Goal: Find specific page/section

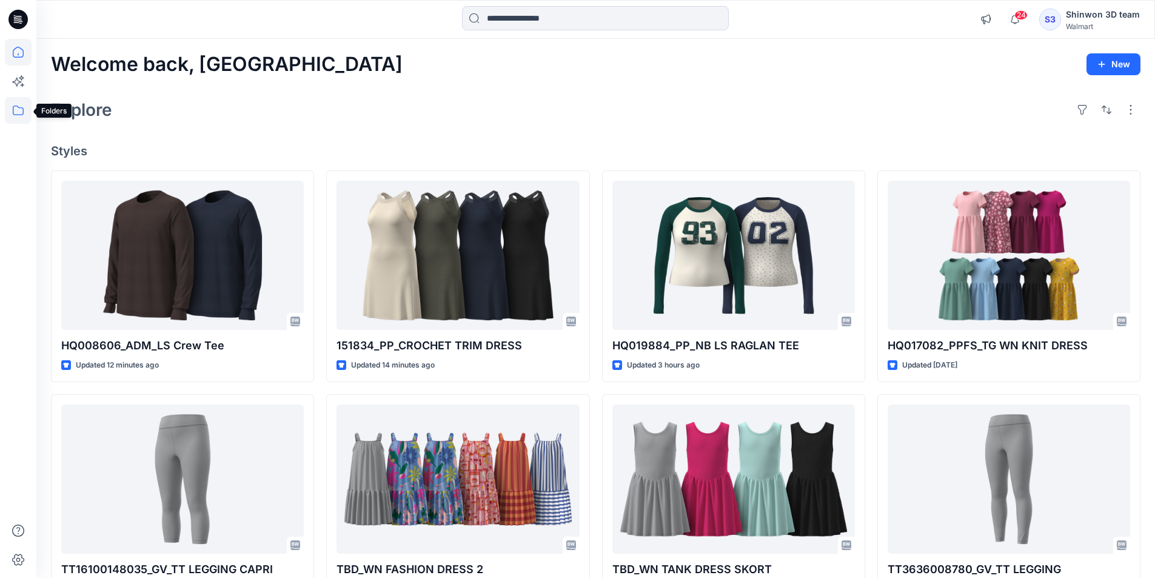
click at [25, 116] on icon at bounding box center [18, 110] width 27 height 27
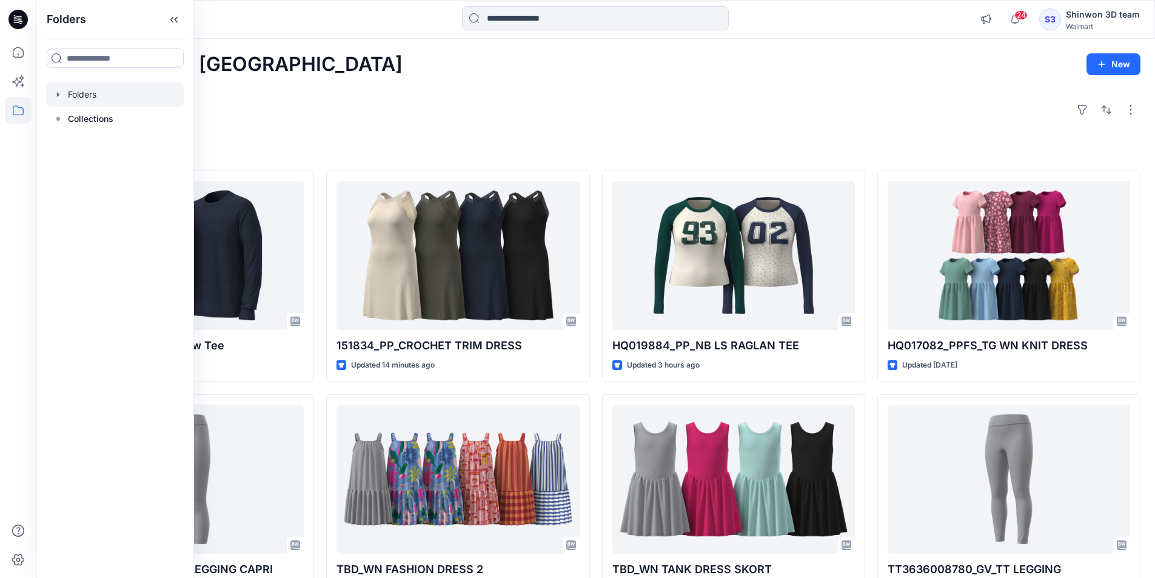
click at [136, 95] on div at bounding box center [115, 94] width 138 height 24
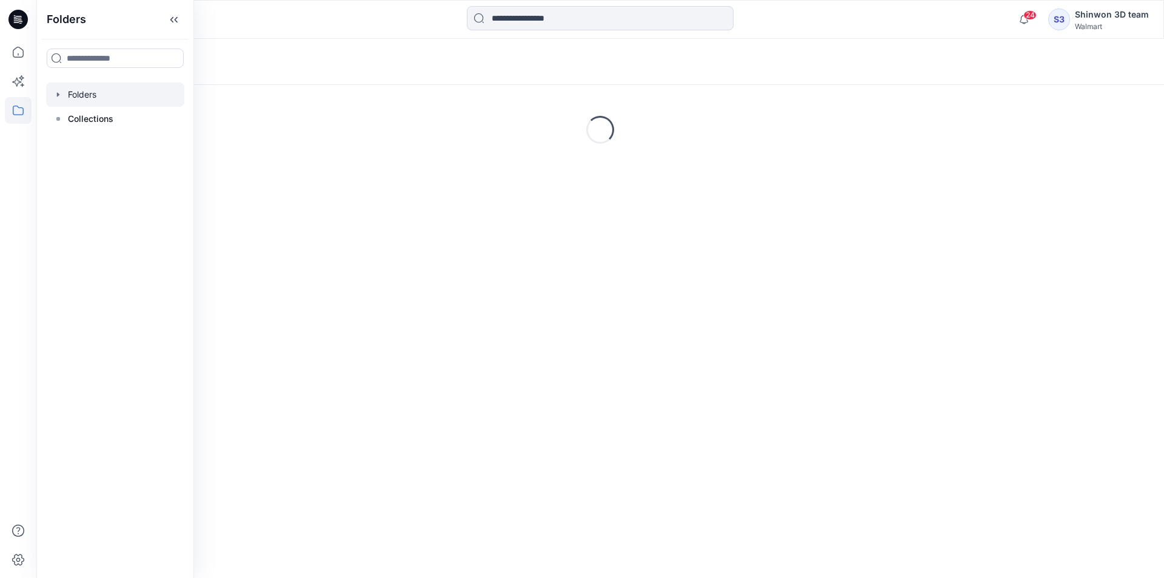
click at [644, 70] on div "Folders" at bounding box center [553, 61] width 1004 height 17
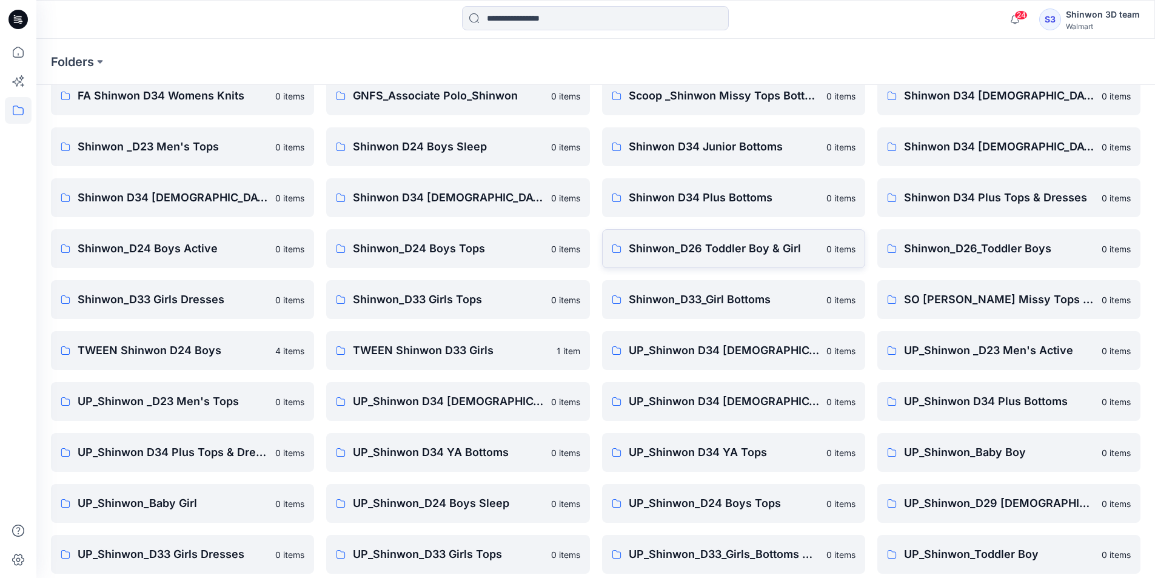
scroll to position [169, 0]
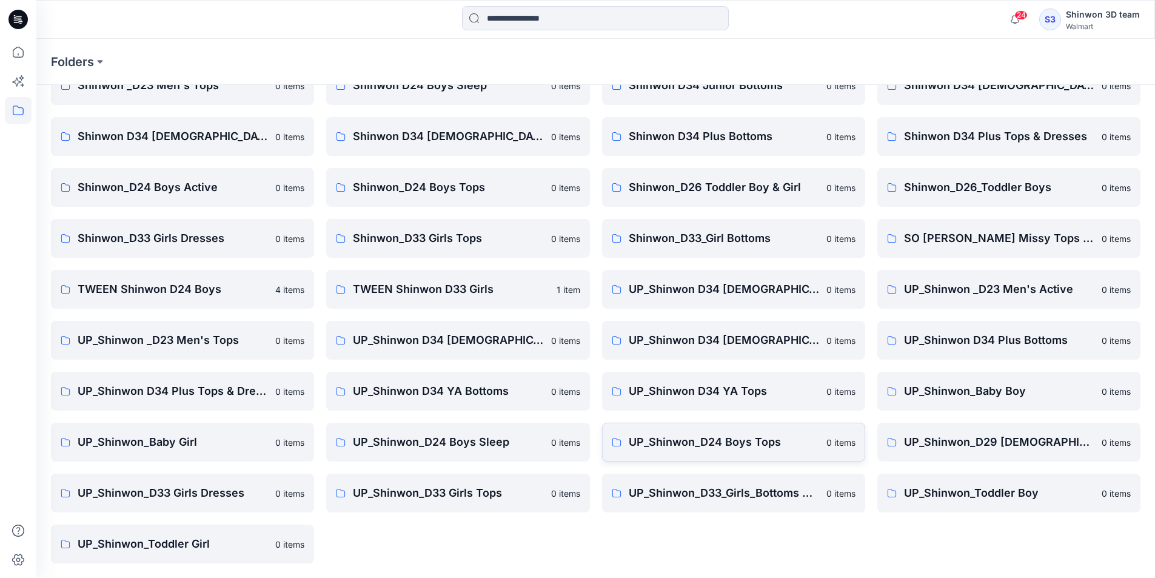
click at [718, 439] on p "UP_Shinwon_D24 Boys Tops" at bounding box center [724, 442] width 190 height 17
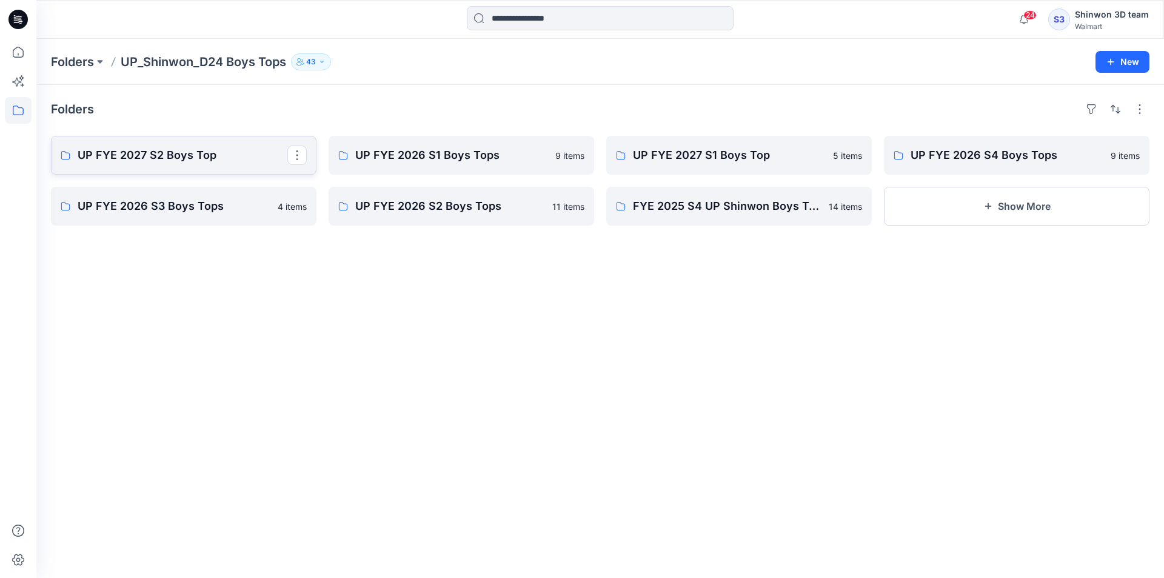
click at [244, 160] on p "UP FYE 2027 S2 Boys Top" at bounding box center [183, 155] width 210 height 17
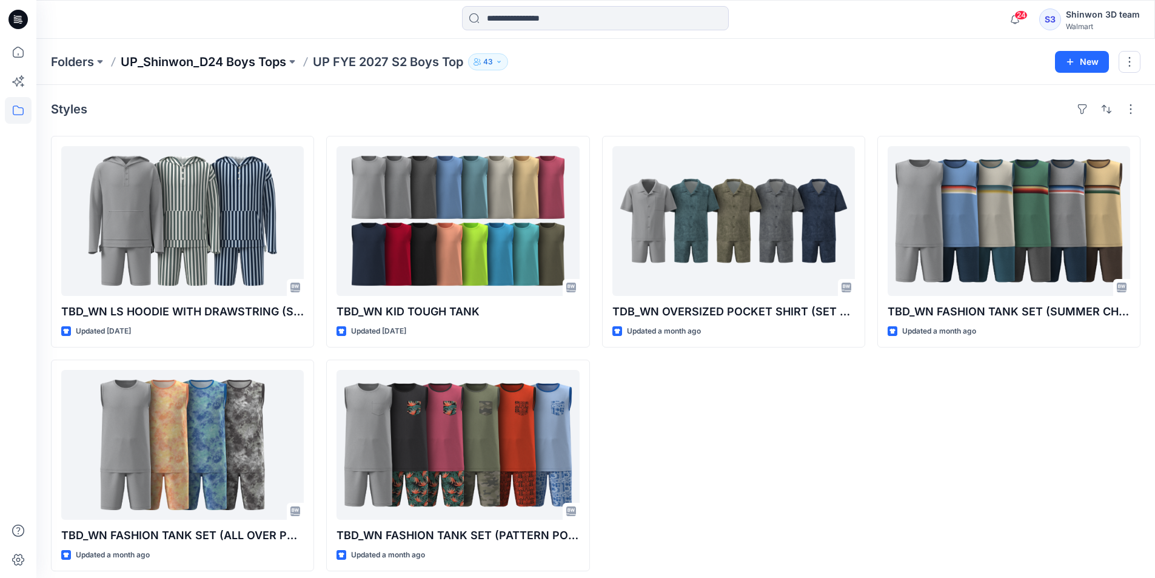
click at [261, 64] on p "UP_Shinwon_D24 Boys Tops" at bounding box center [204, 61] width 166 height 17
click at [627, 367] on div "TDB_WN OVERSIZED POCKET SHIRT (SET W.SHORTER SHORTS) Updated a month ago" at bounding box center [733, 353] width 263 height 435
